Goal: Information Seeking & Learning: Learn about a topic

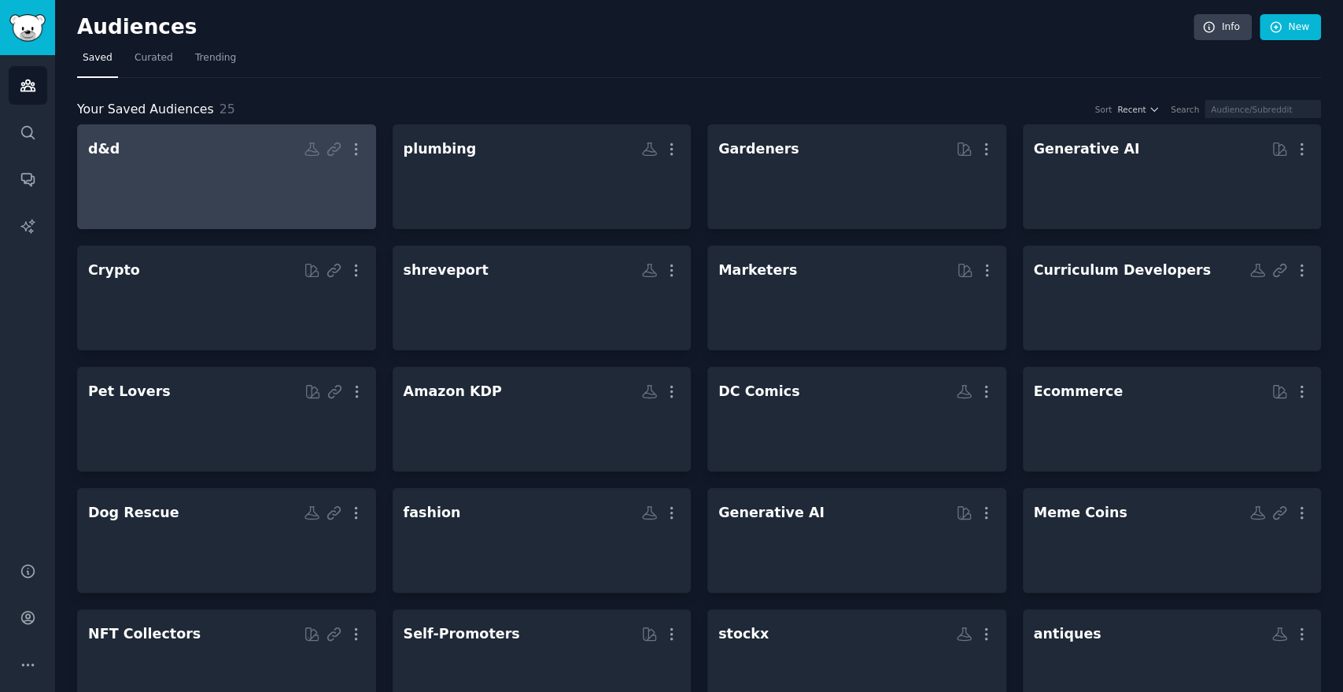
click at [179, 183] on div at bounding box center [226, 190] width 277 height 55
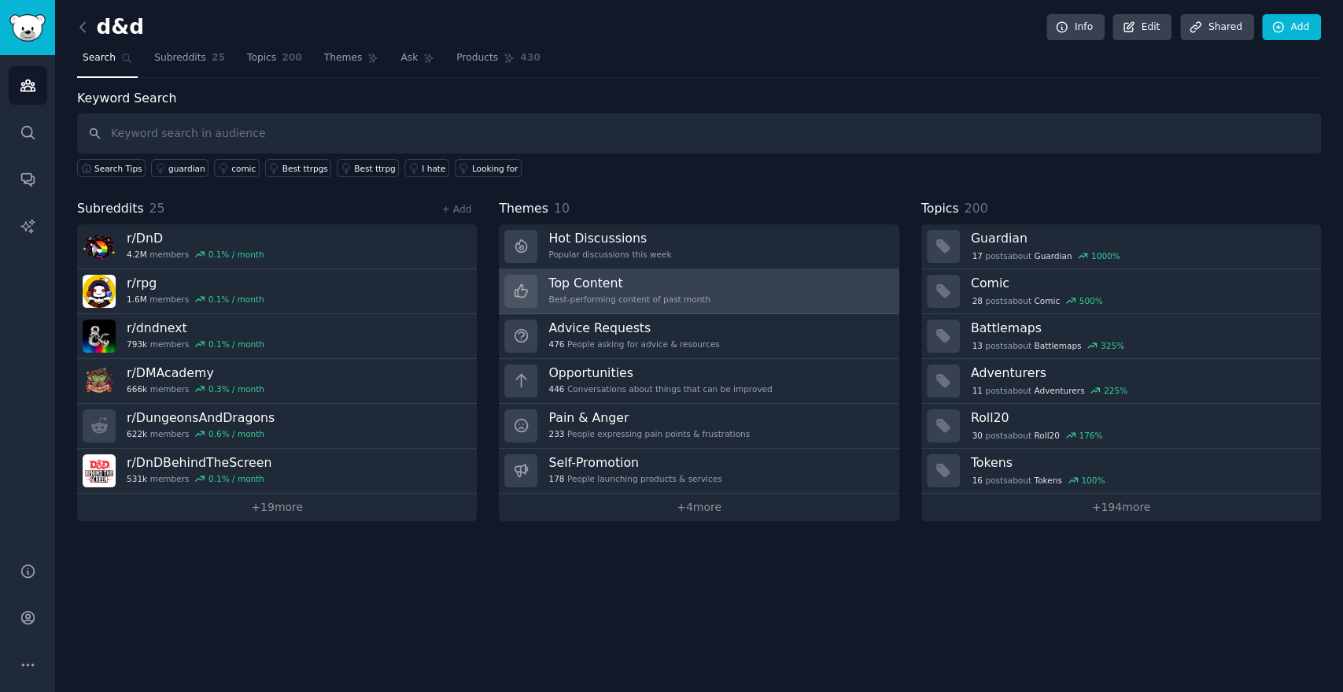
click at [579, 301] on div "Best-performing content of past month" at bounding box center [629, 298] width 162 height 11
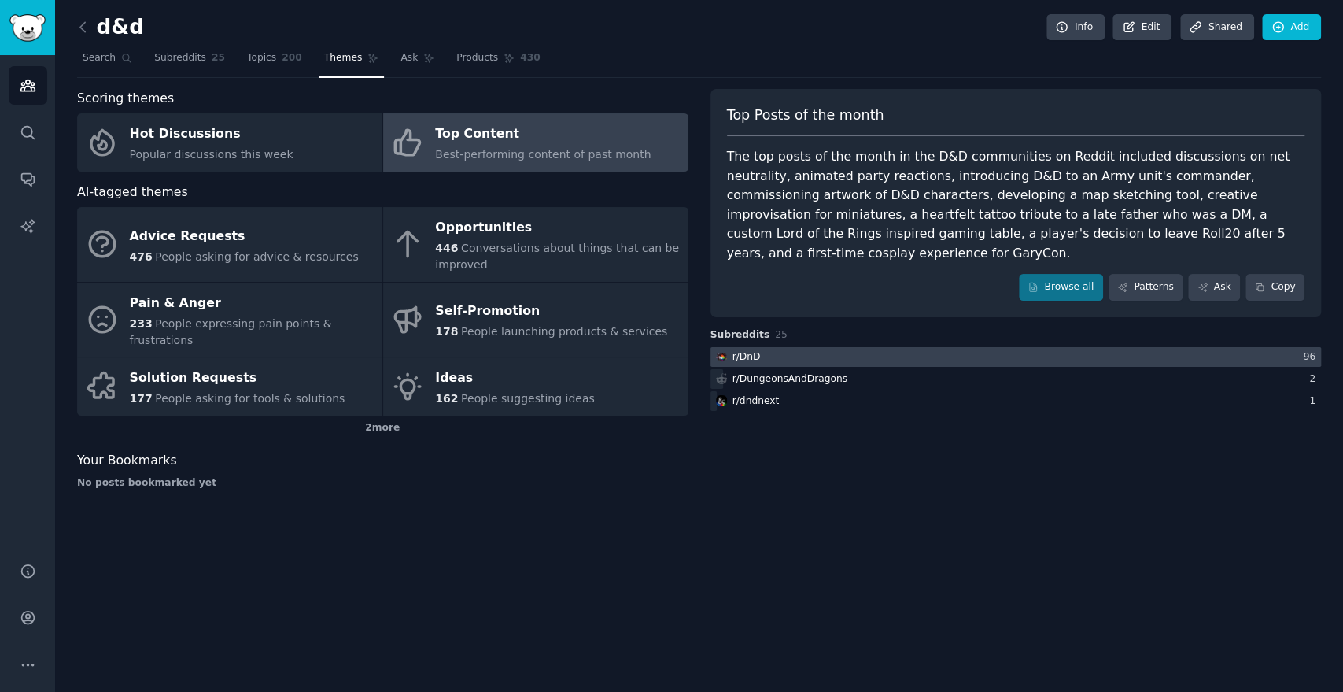
click at [798, 347] on div at bounding box center [1015, 357] width 611 height 20
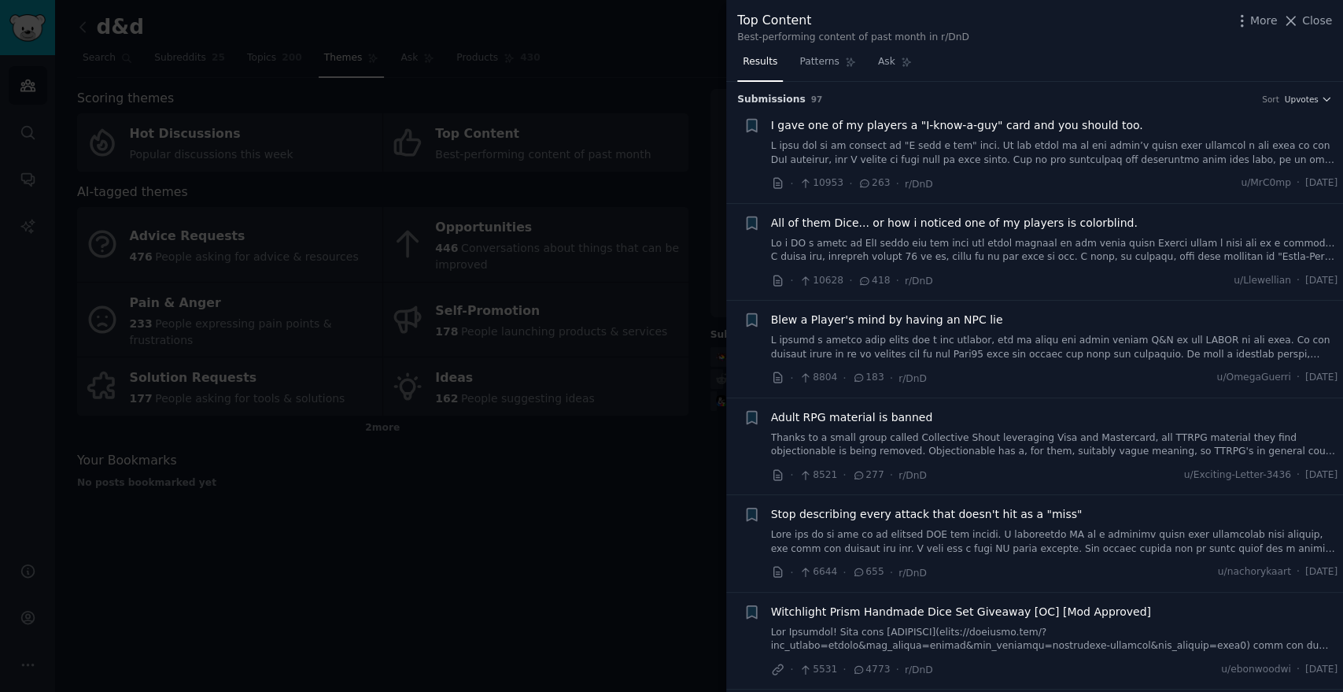
click at [990, 123] on span "I gave one of my players a "I-know-a-guy" card and you should too." at bounding box center [957, 125] width 372 height 17
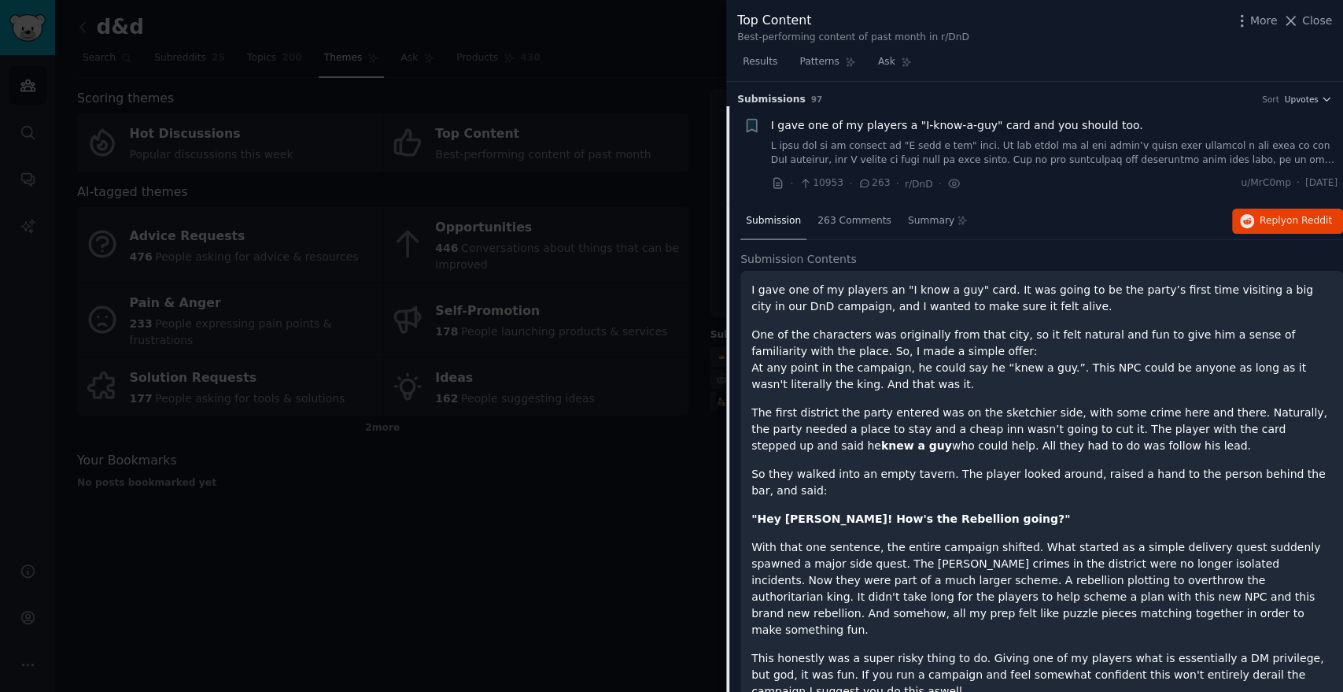
click at [566, 529] on div at bounding box center [671, 346] width 1343 height 692
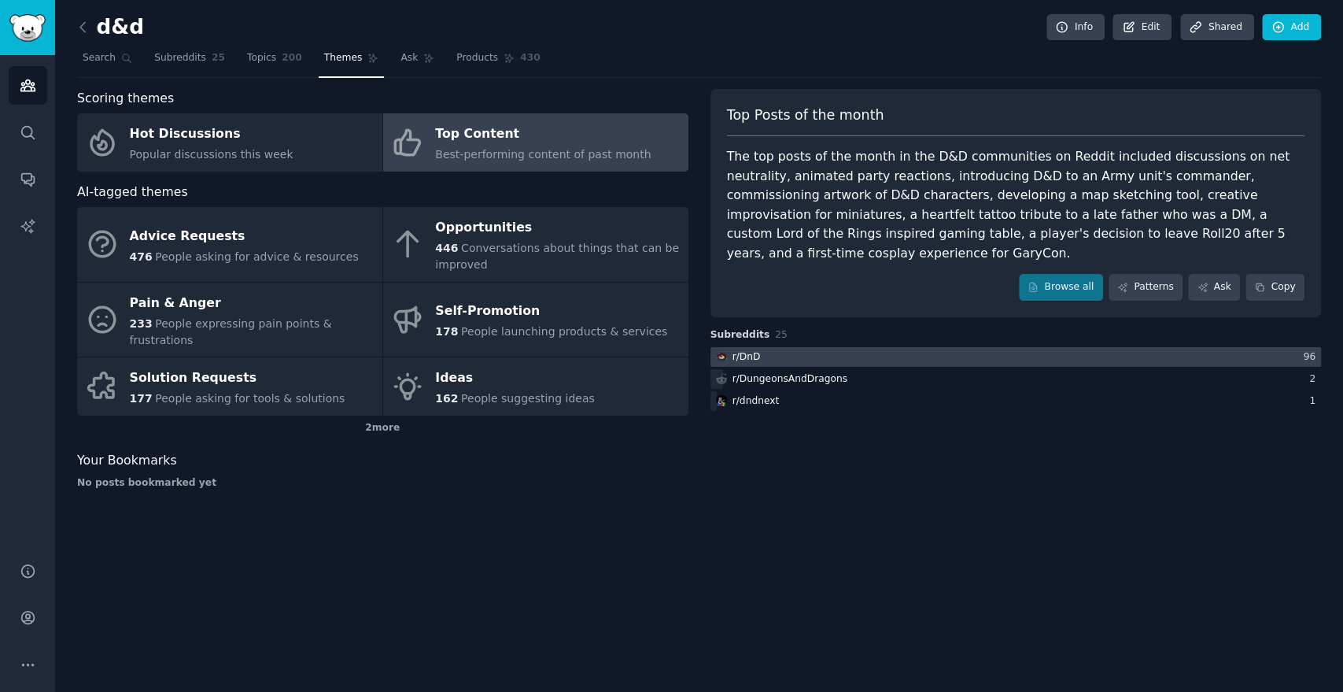
click at [876, 347] on div at bounding box center [1015, 357] width 611 height 20
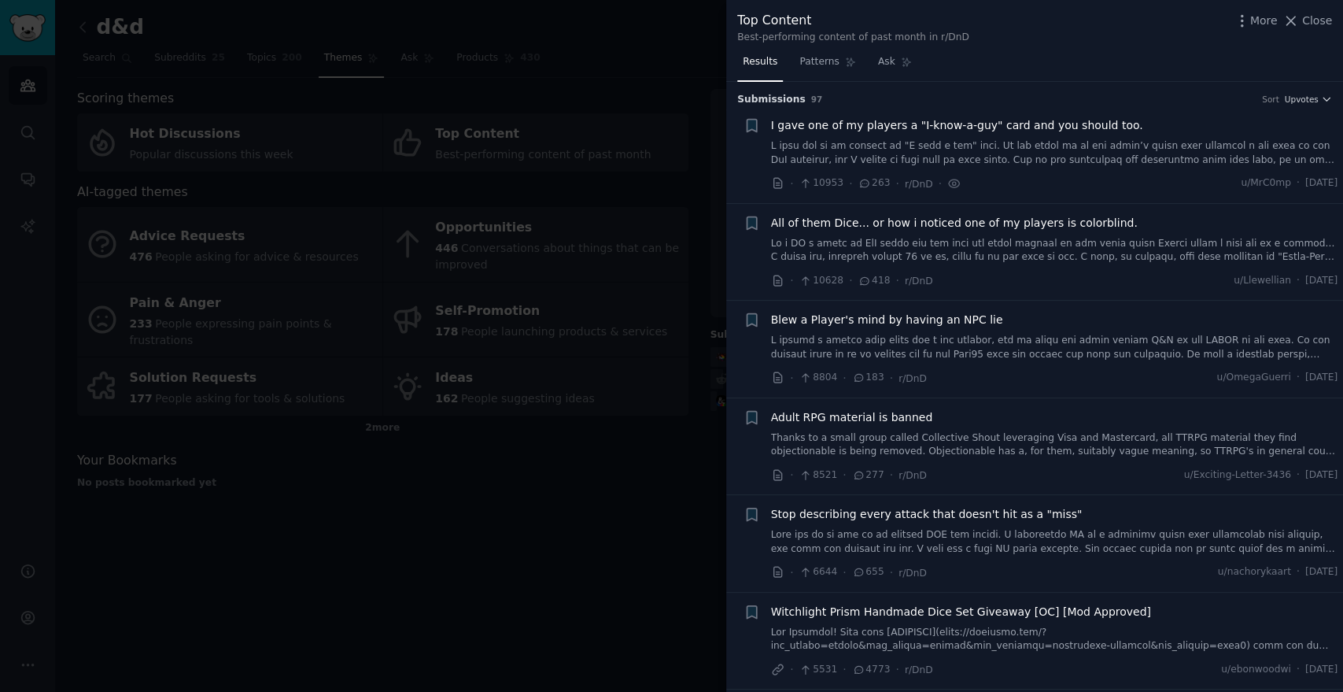
click at [897, 133] on span "I gave one of my players a "I-know-a-guy" card and you should too." at bounding box center [957, 125] width 372 height 17
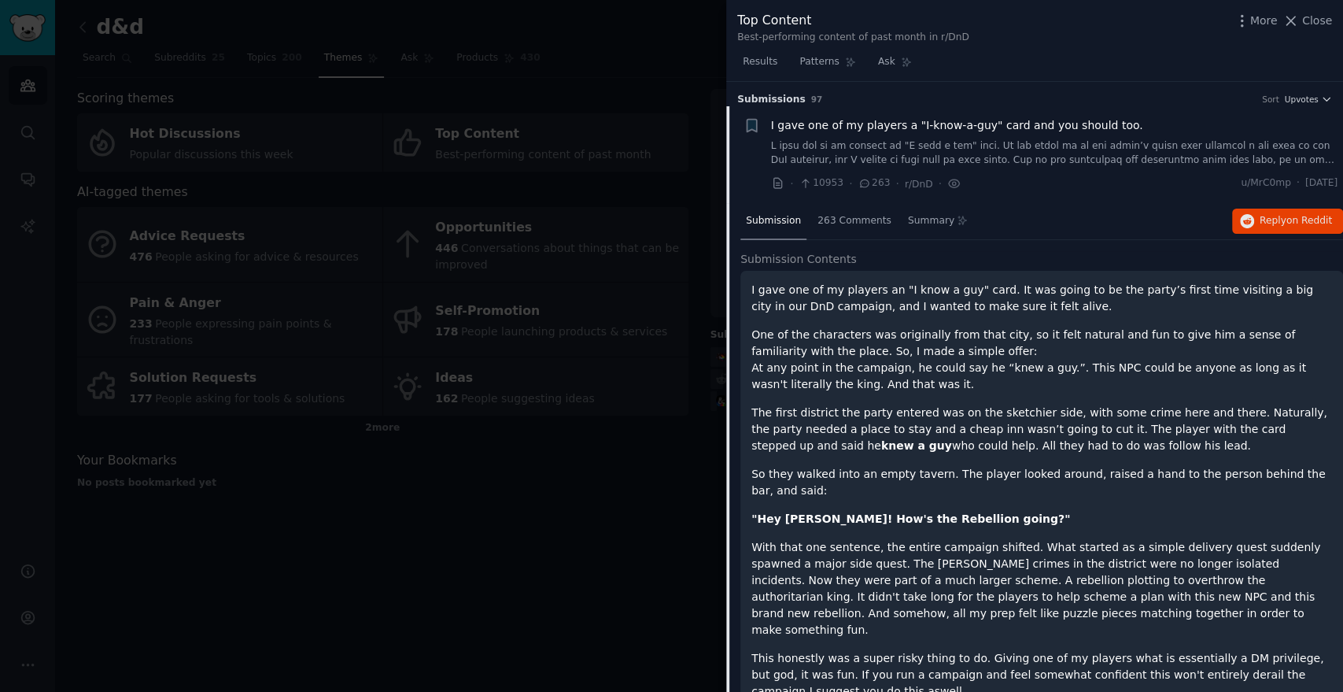
click at [1042, 125] on span "I gave one of my players a "I-know-a-guy" card and you should too." at bounding box center [957, 125] width 372 height 17
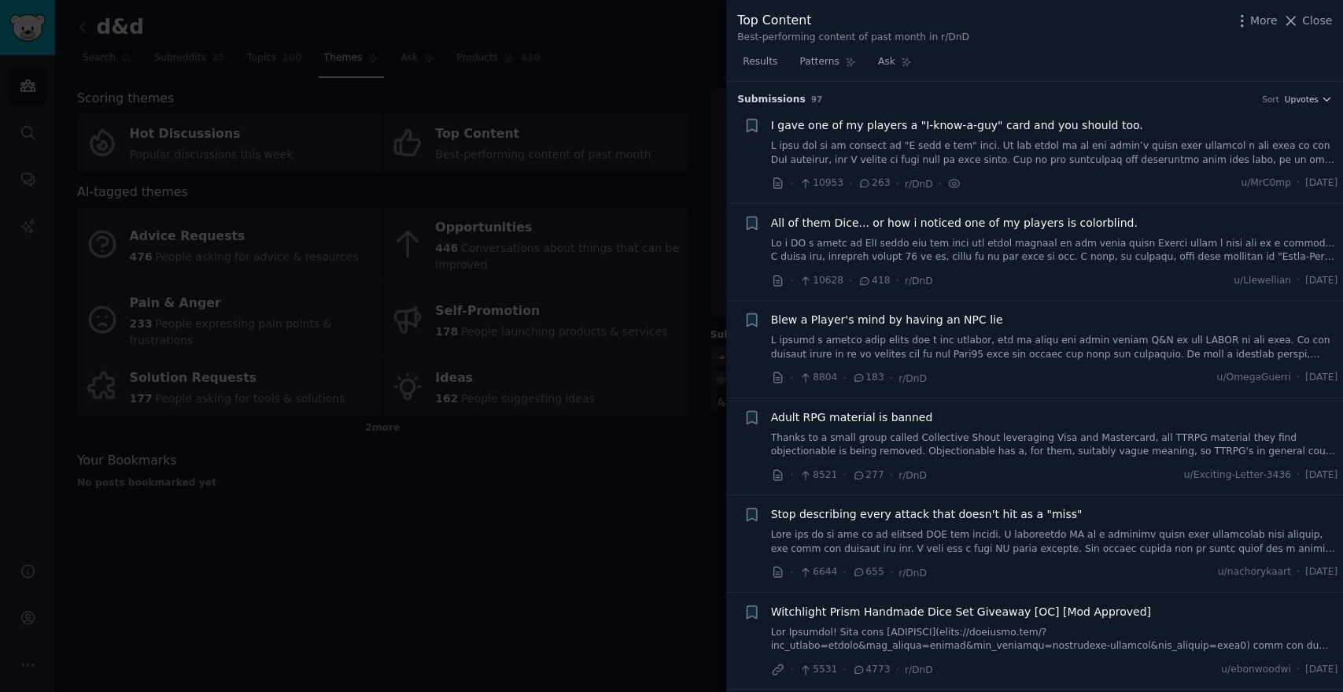
scroll to position [24, 0]
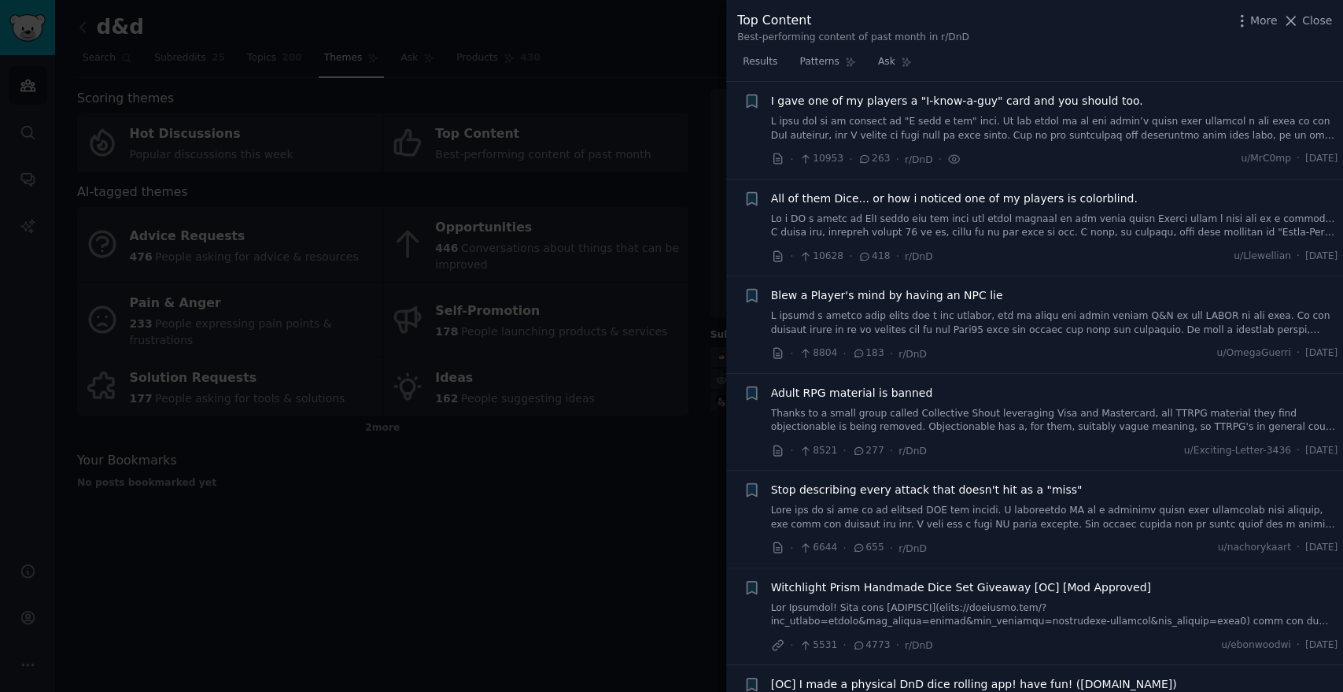
click at [1042, 125] on link at bounding box center [1054, 129] width 567 height 28
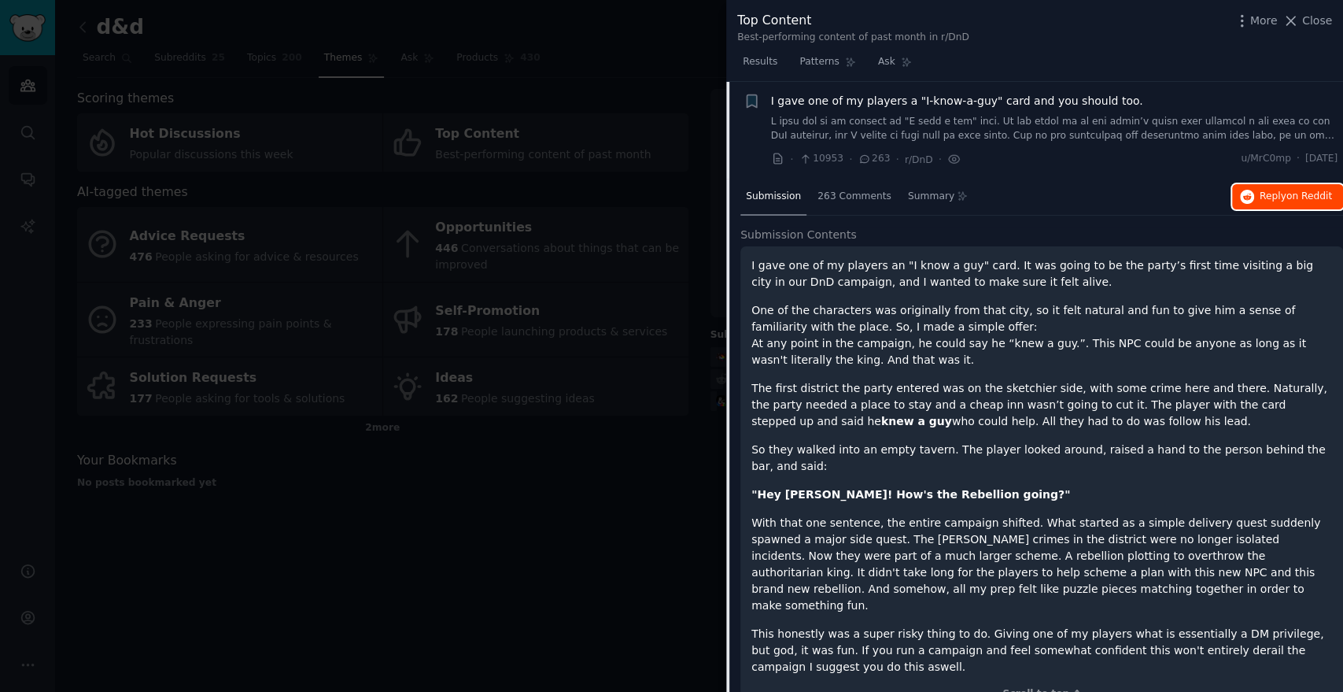
click at [1270, 199] on span "Reply on Reddit" at bounding box center [1296, 197] width 72 height 14
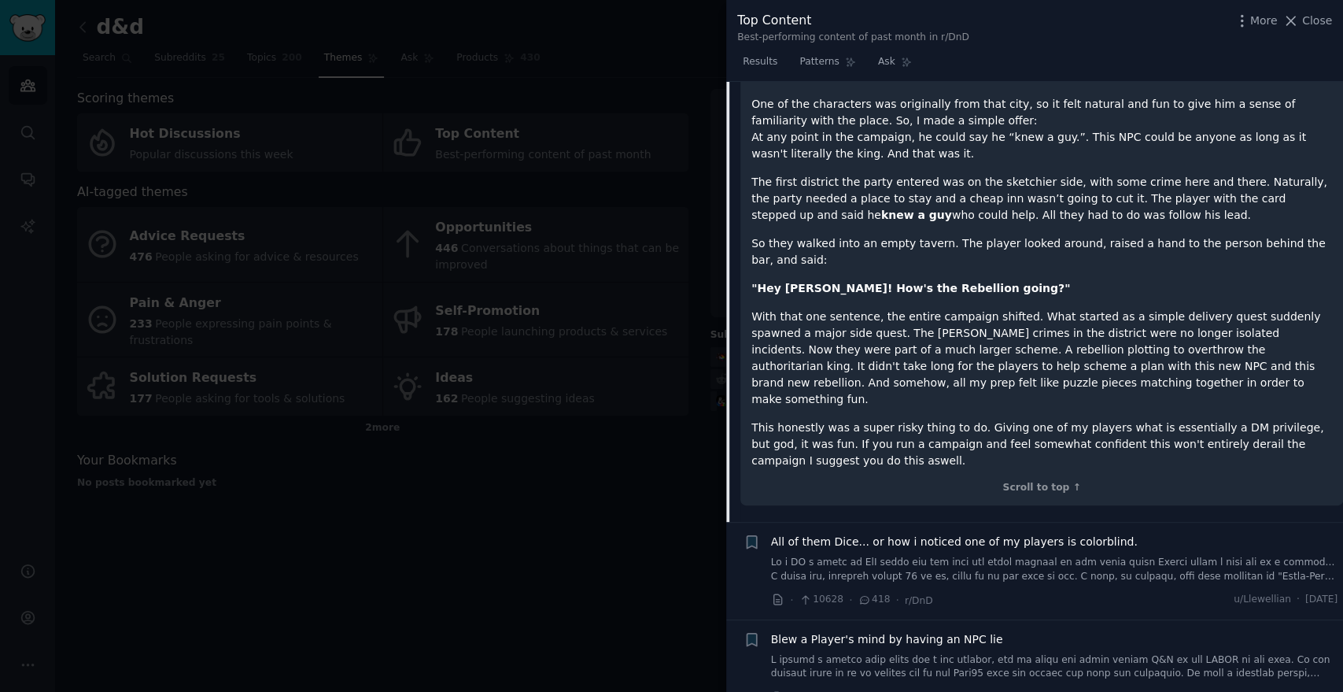
scroll to position [199, 0]
